Goal: Task Accomplishment & Management: Use online tool/utility

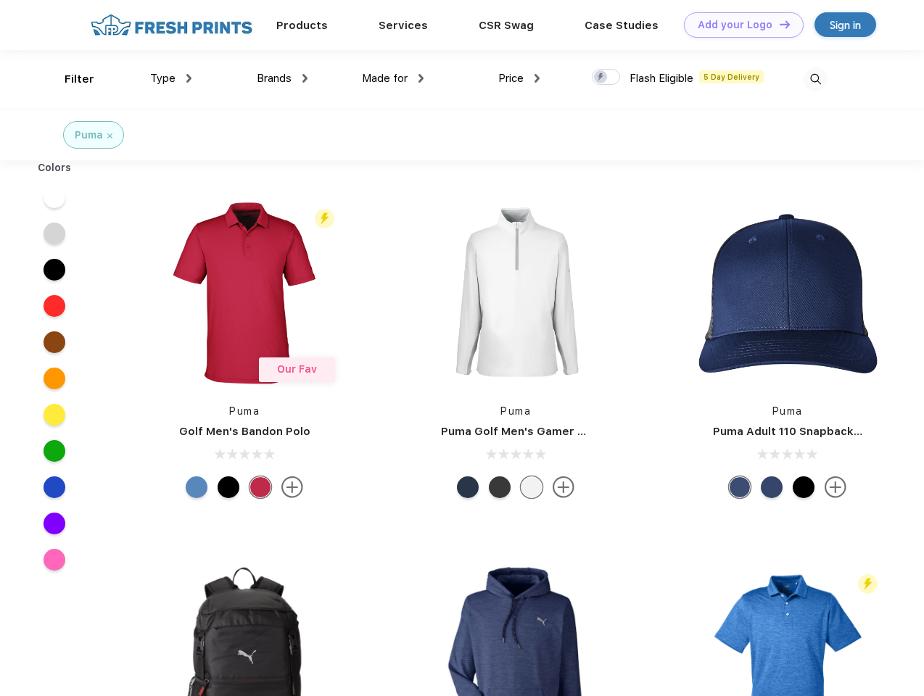
click at [738, 25] on link "Add your Logo Design Tool" at bounding box center [744, 24] width 120 height 25
click at [0, 0] on div "Design Tool" at bounding box center [0, 0] width 0 height 0
click at [778, 24] on link "Add your Logo Design Tool" at bounding box center [744, 24] width 120 height 25
click at [70, 79] on div "Filter" at bounding box center [80, 79] width 30 height 17
click at [171, 78] on span "Type" at bounding box center [162, 78] width 25 height 13
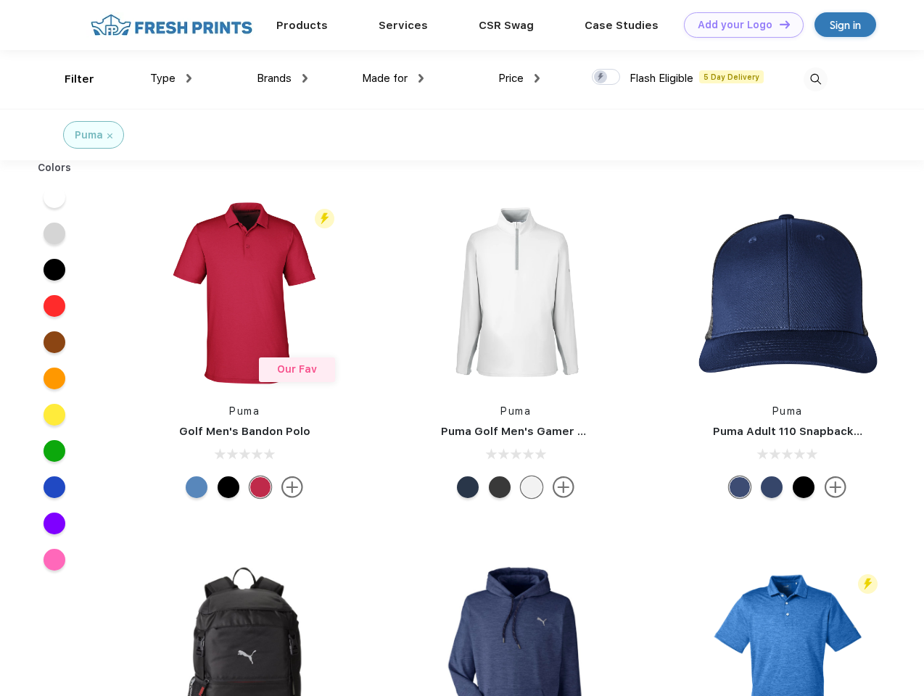
click at [282, 78] on span "Brands" at bounding box center [274, 78] width 35 height 13
click at [393, 78] on span "Made for" at bounding box center [385, 78] width 46 height 13
click at [519, 78] on span "Price" at bounding box center [510, 78] width 25 height 13
click at [606, 78] on div at bounding box center [606, 77] width 28 height 16
click at [601, 78] on input "checkbox" at bounding box center [596, 72] width 9 height 9
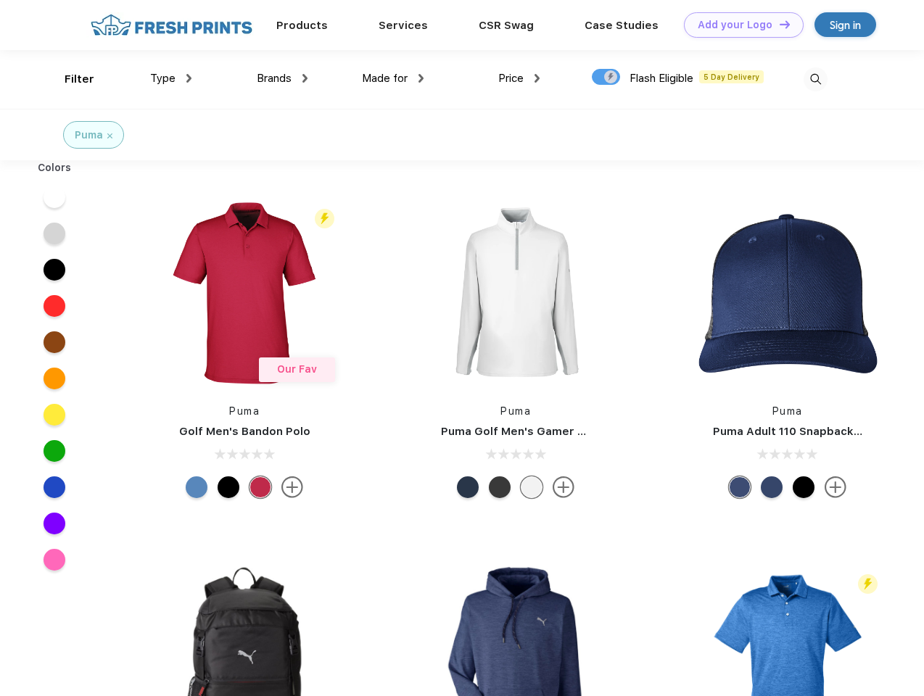
click at [815, 79] on img at bounding box center [816, 79] width 24 height 24
